Goal: Navigation & Orientation: Find specific page/section

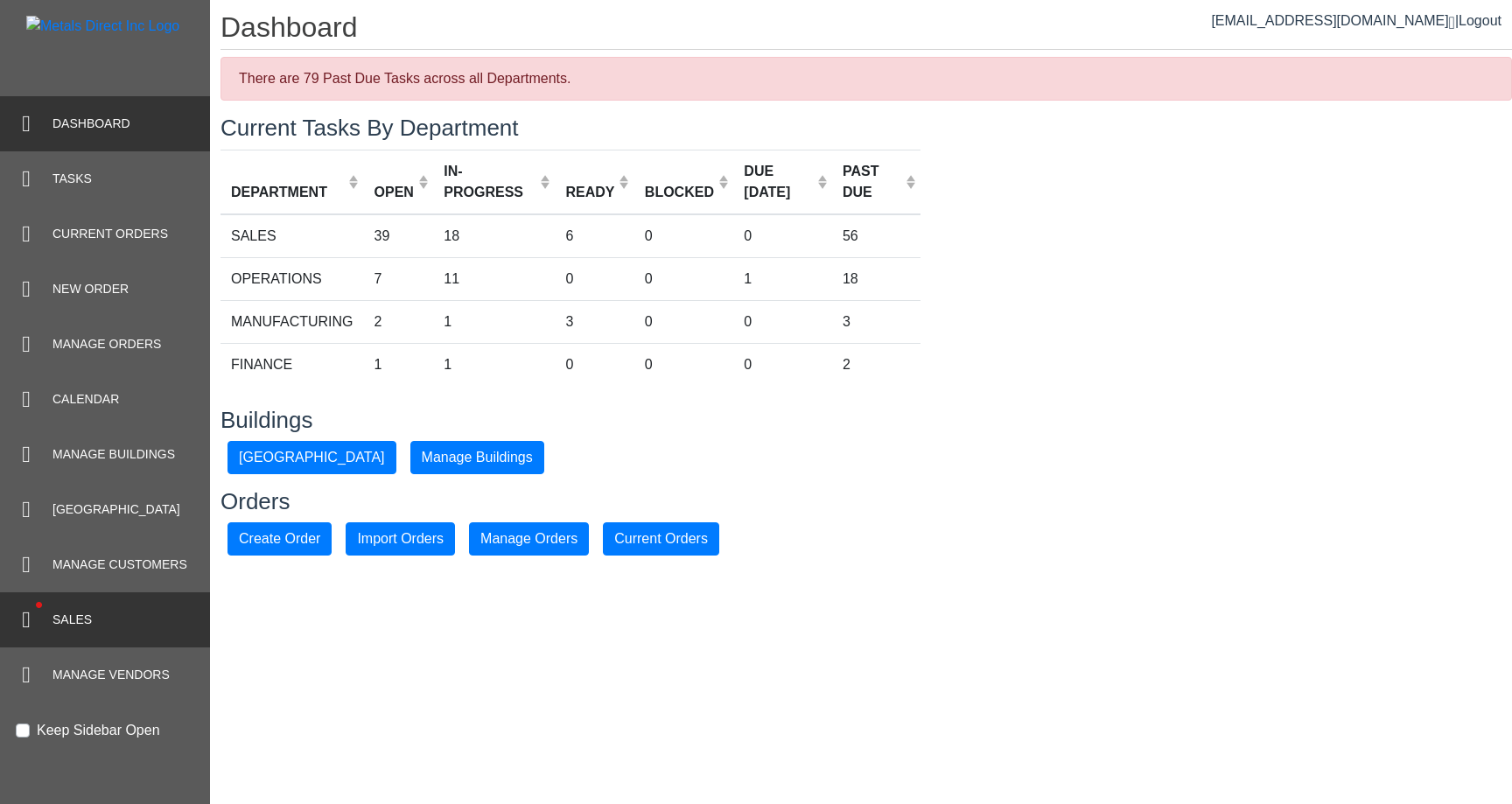
click at [51, 607] on span "•" at bounding box center [38, 605] width 45 height 56
